Goal: Information Seeking & Learning: Learn about a topic

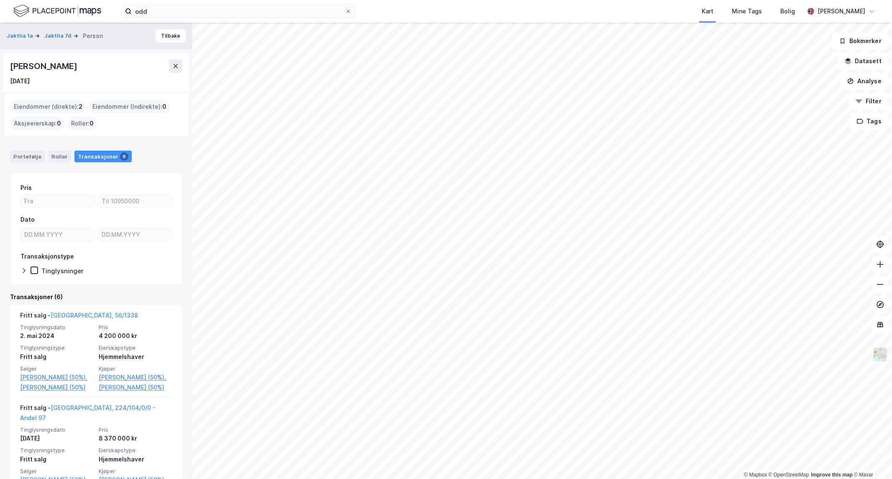
click at [731, 478] on html "odd Kart Mine Tags [PERSON_NAME] © Mapbox © OpenStreetMap Improve this map © [P…" at bounding box center [446, 239] width 892 height 479
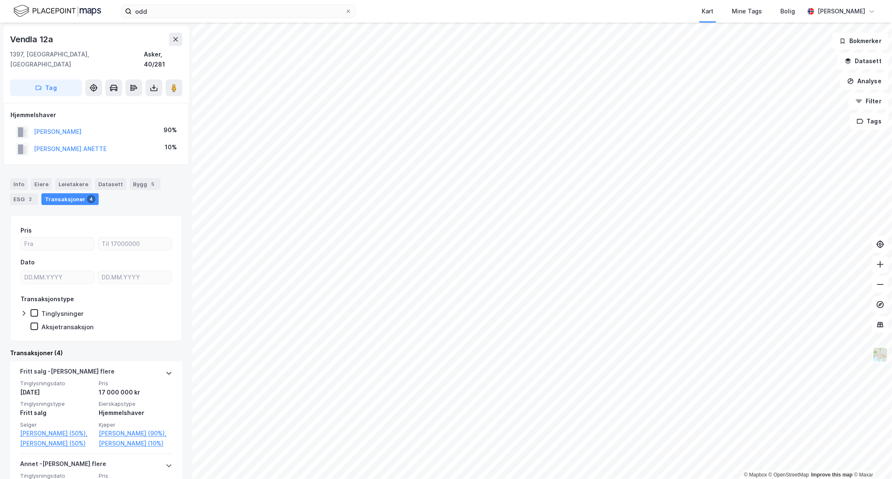
click at [387, 478] on html "odd Kart Mine Tags [PERSON_NAME] © Mapbox © OpenStreetMap Improve this map © [P…" at bounding box center [446, 239] width 892 height 479
